Goal: Information Seeking & Learning: Learn about a topic

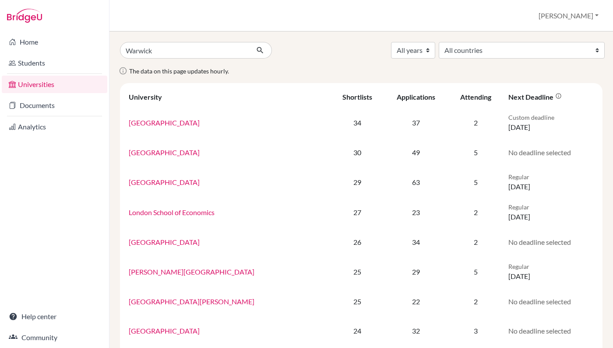
type input "Warwick"
click at [249, 42] on button "submit" at bounding box center [260, 50] width 23 height 17
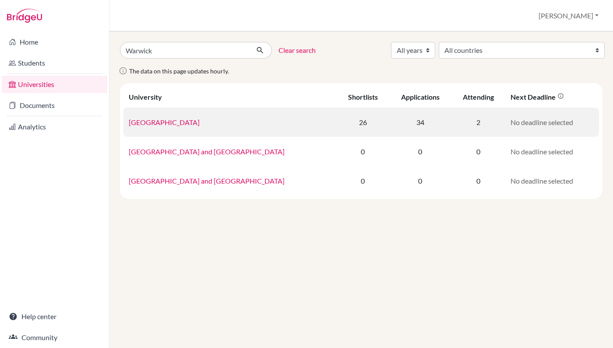
click at [186, 120] on link "[GEOGRAPHIC_DATA]" at bounding box center [164, 122] width 71 height 8
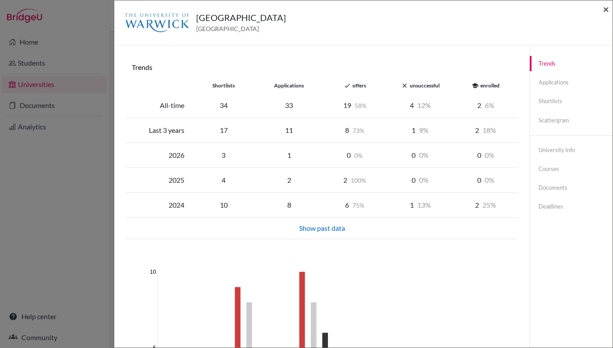
click at [606, 8] on span "×" at bounding box center [605, 9] width 6 height 13
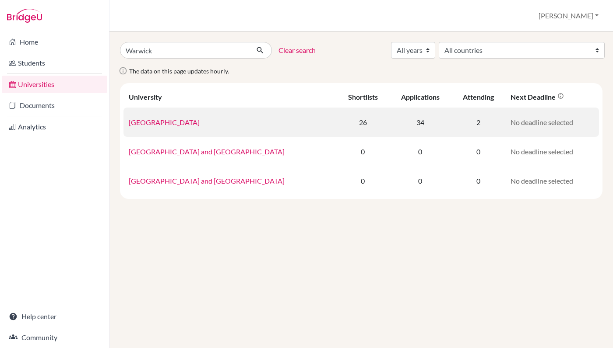
click at [172, 121] on link "[GEOGRAPHIC_DATA]" at bounding box center [164, 122] width 71 height 8
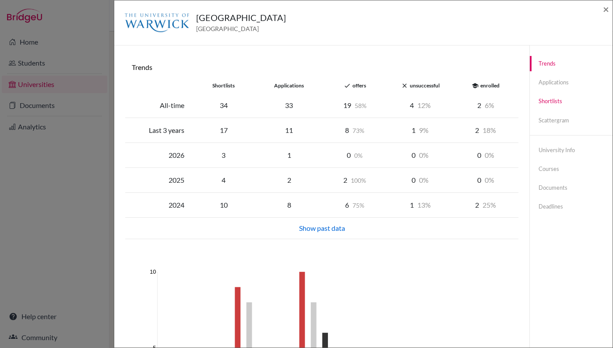
click at [552, 101] on link "Shortlists" at bounding box center [570, 101] width 83 height 15
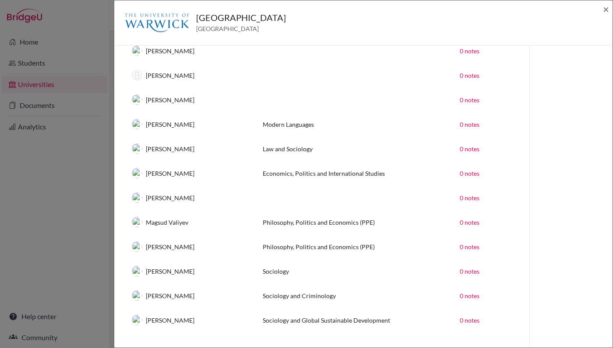
scroll to position [422, 0]
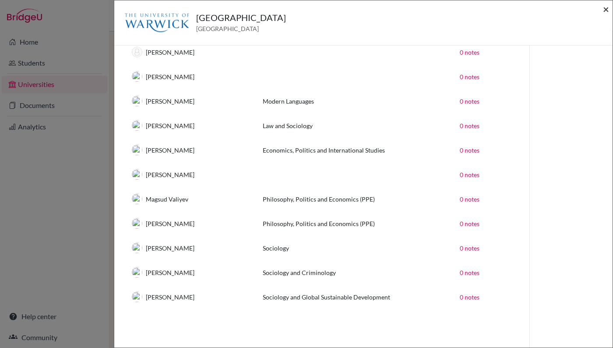
click at [605, 7] on span "×" at bounding box center [605, 9] width 6 height 13
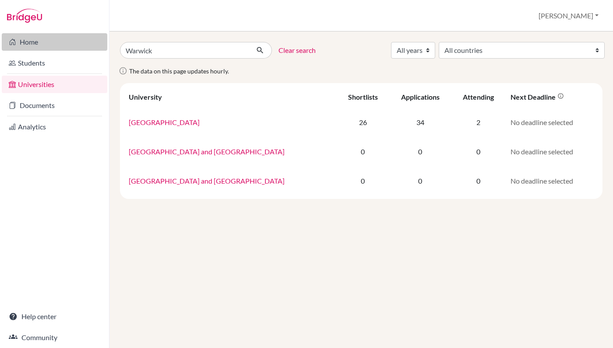
click at [42, 43] on link "Home" at bounding box center [54, 42] width 105 height 18
